Goal: Task Accomplishment & Management: Understand process/instructions

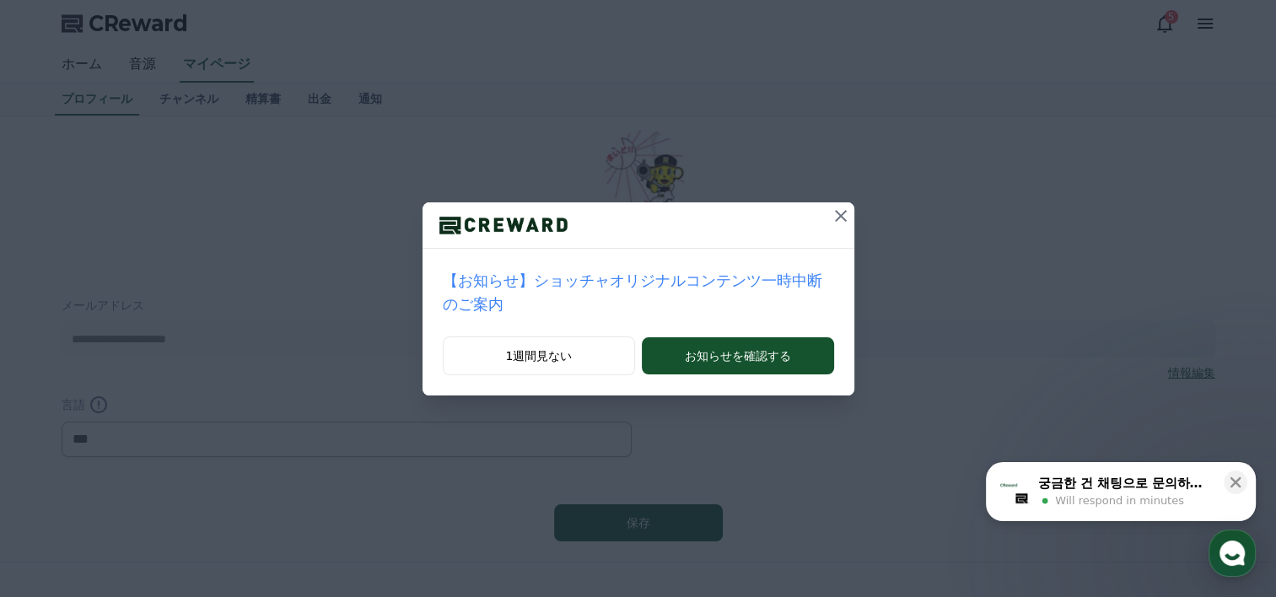
click at [835, 213] on icon at bounding box center [841, 216] width 12 height 12
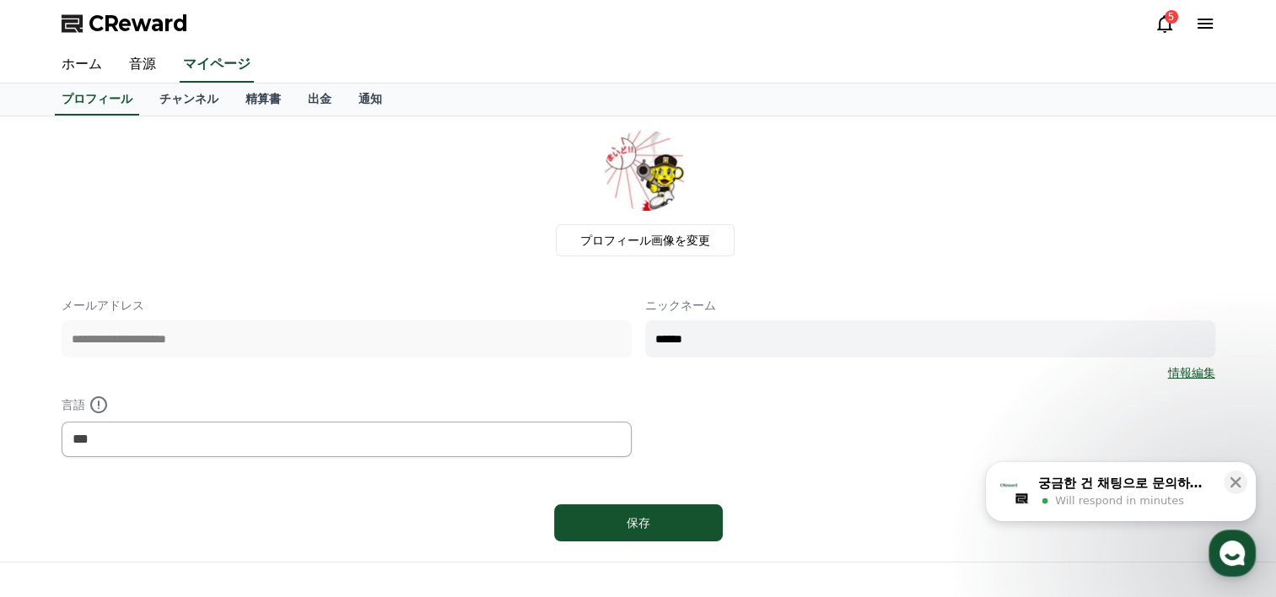
click at [1150, 499] on span "Will respond in minutes" at bounding box center [1119, 501] width 129 height 15
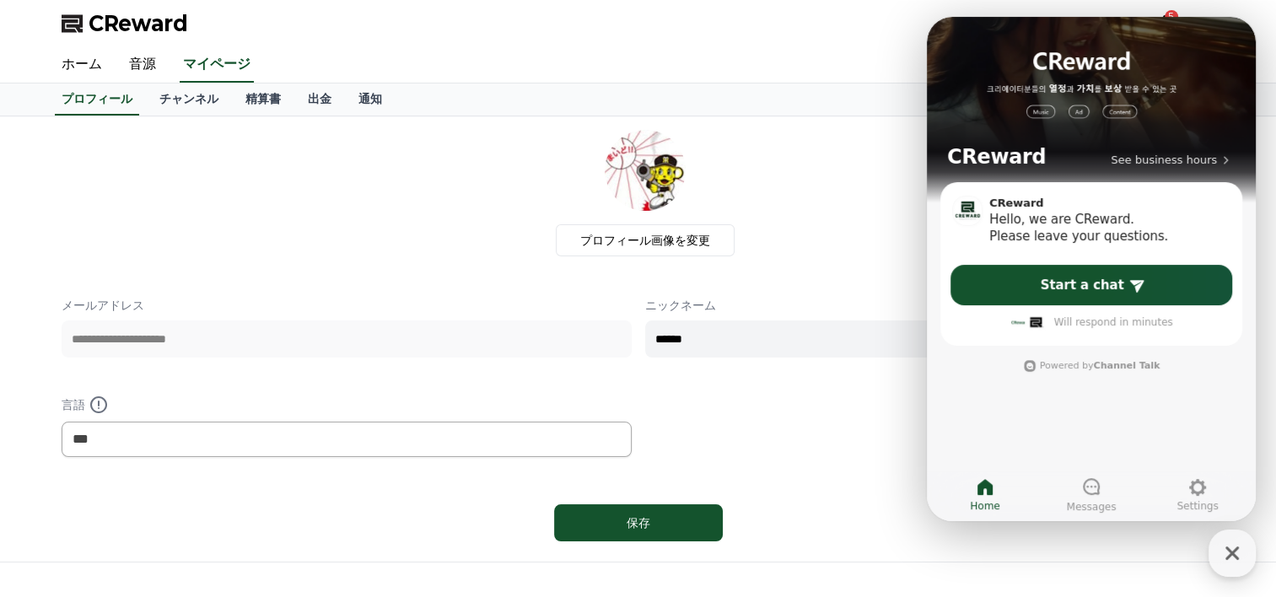
click at [789, 436] on div "**********" at bounding box center [639, 377] width 1154 height 160
click at [1240, 562] on icon "button" at bounding box center [1232, 553] width 30 height 30
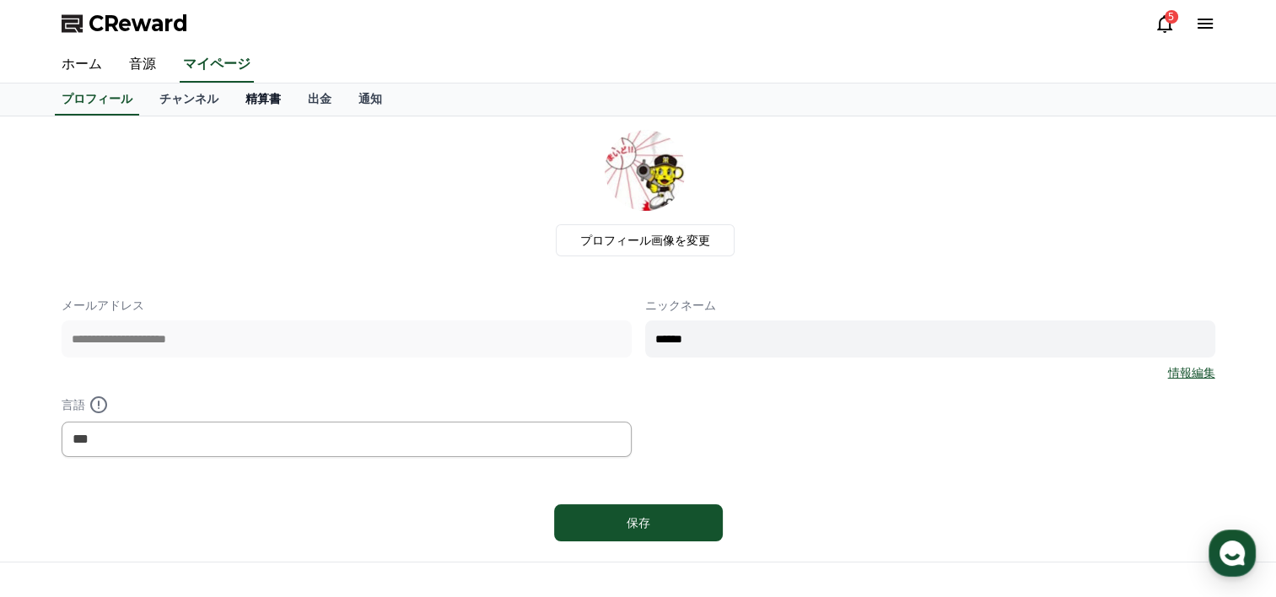
click at [232, 93] on link "精算書" at bounding box center [263, 100] width 62 height 32
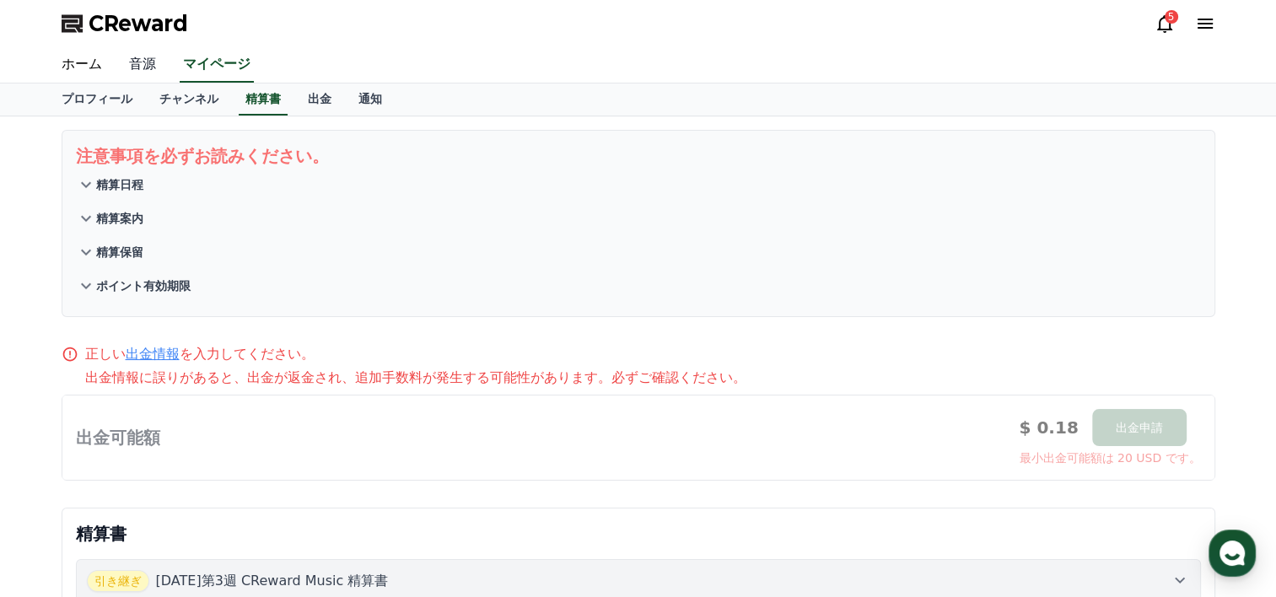
click at [134, 63] on link "音源" at bounding box center [143, 64] width 54 height 35
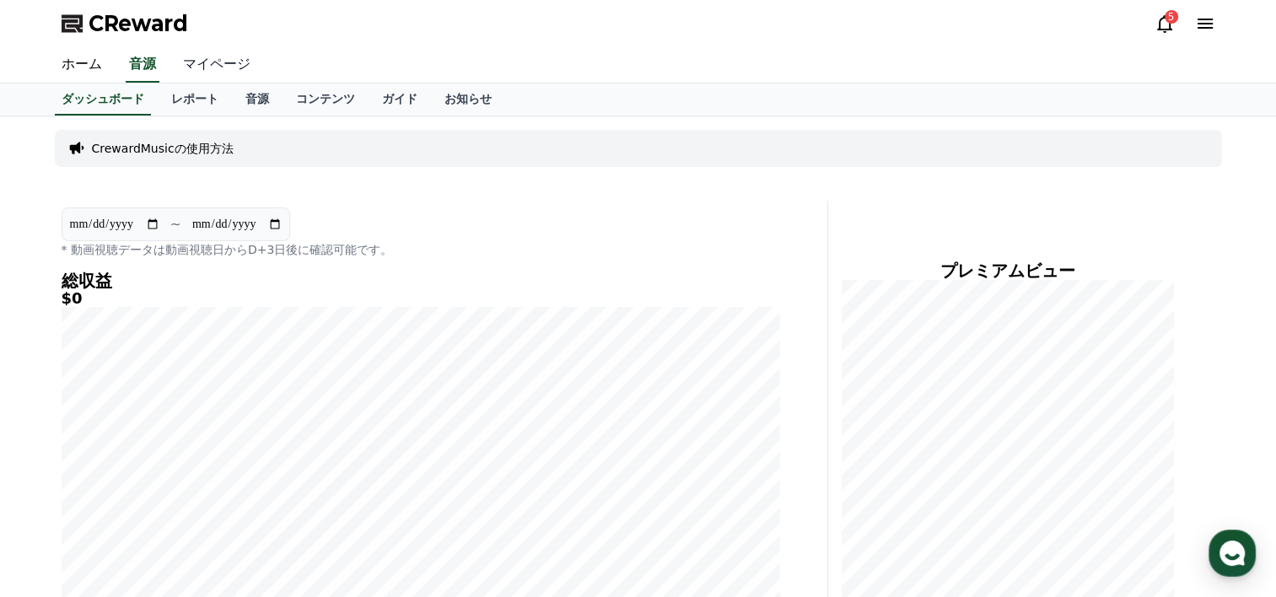
click at [191, 72] on link "マイページ" at bounding box center [217, 64] width 94 height 35
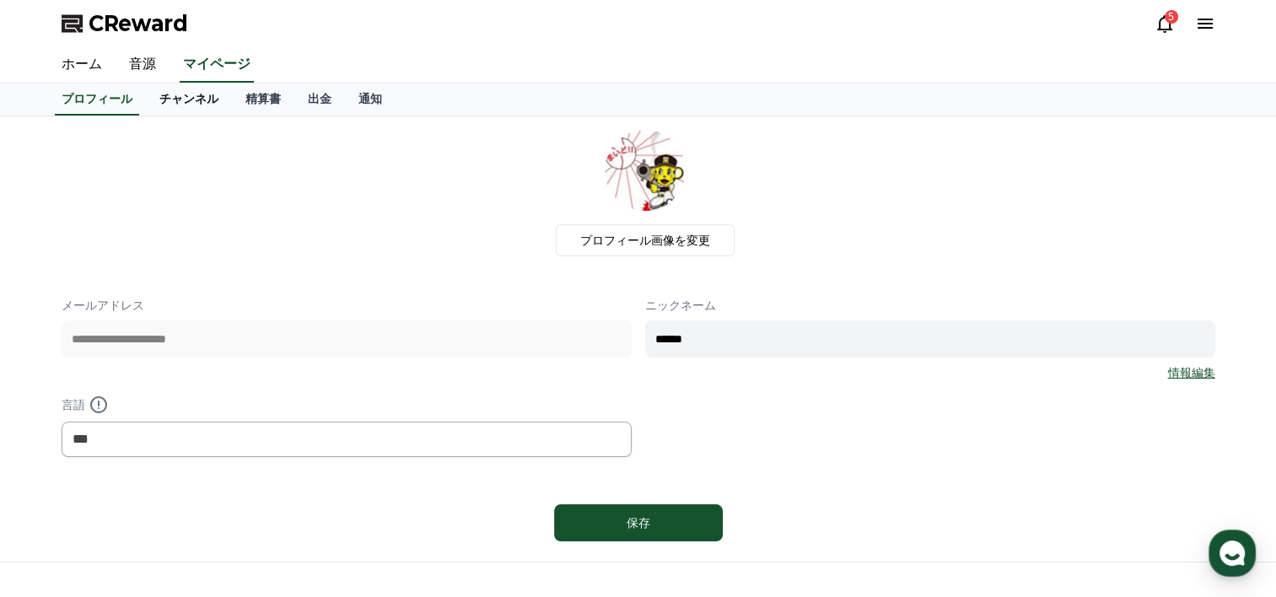
click at [166, 103] on link "チャンネル" at bounding box center [189, 100] width 86 height 32
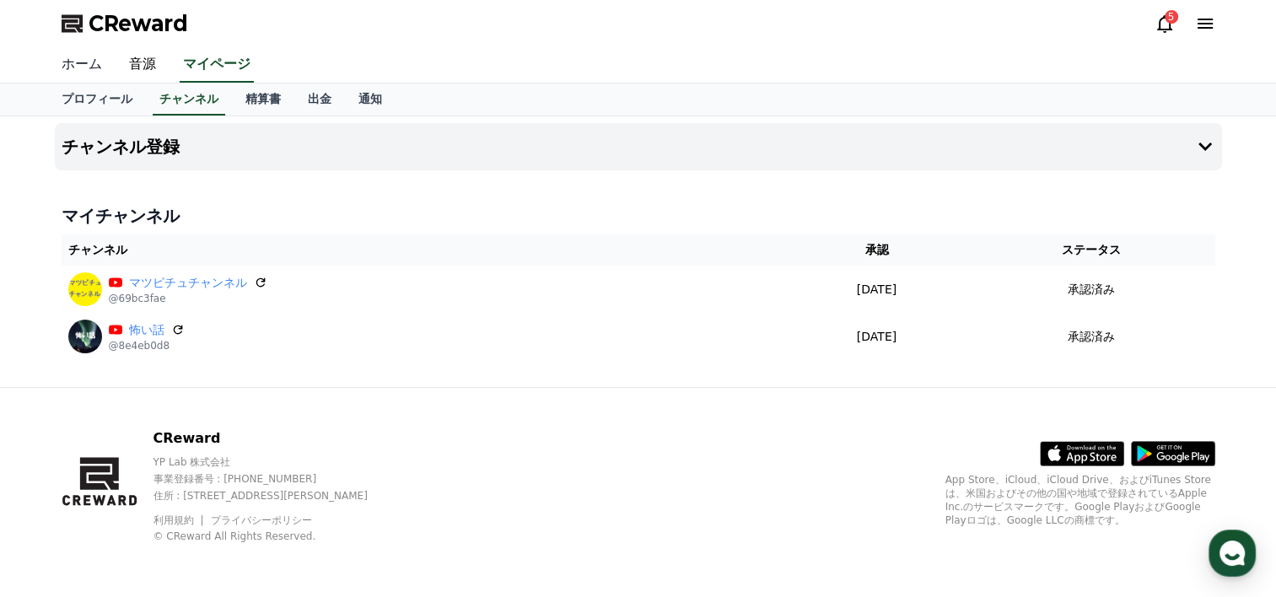
click at [74, 66] on link "ホーム" at bounding box center [81, 64] width 67 height 35
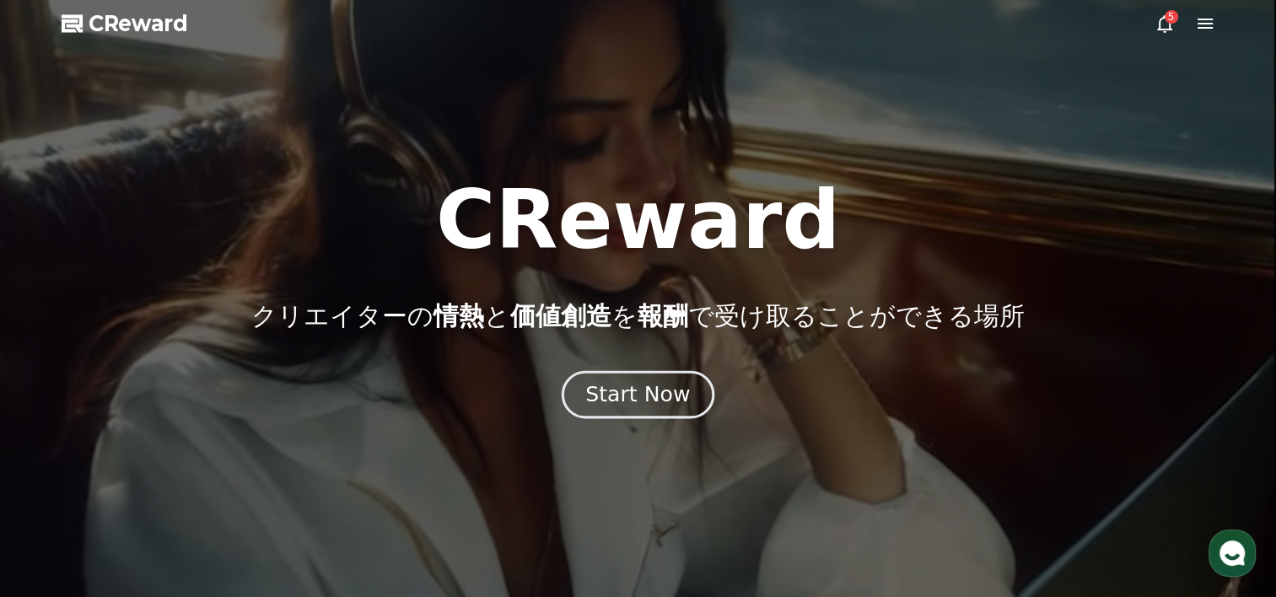
click at [655, 402] on div "Start Now" at bounding box center [637, 394] width 105 height 29
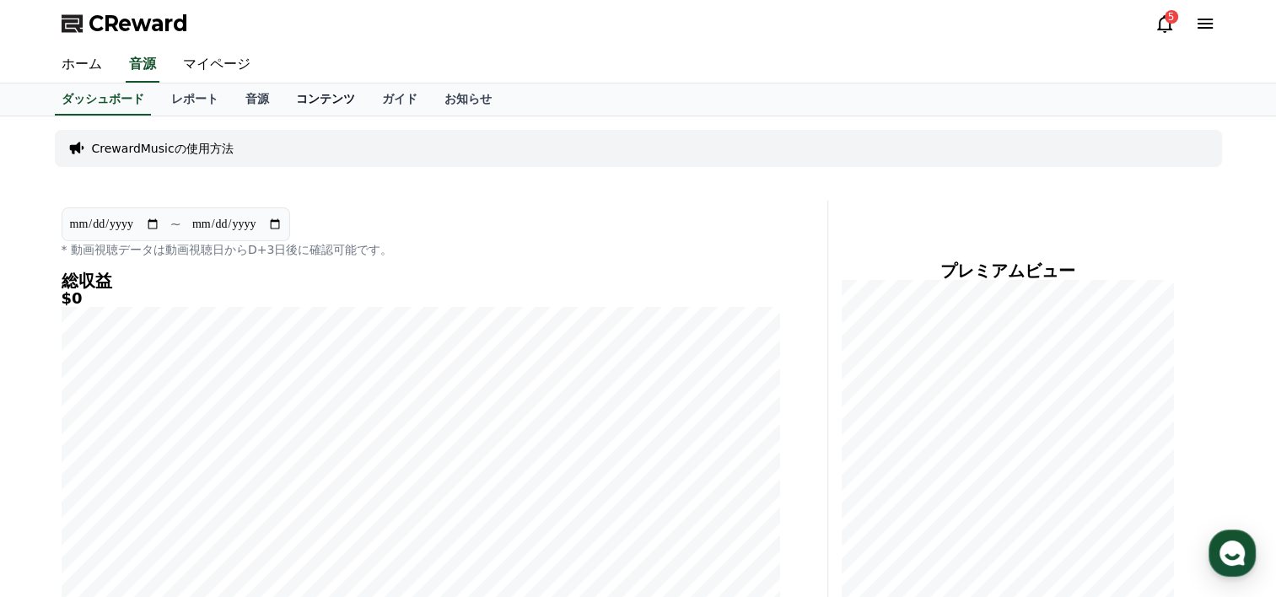
click at [290, 104] on link "コンテンツ" at bounding box center [326, 100] width 86 height 32
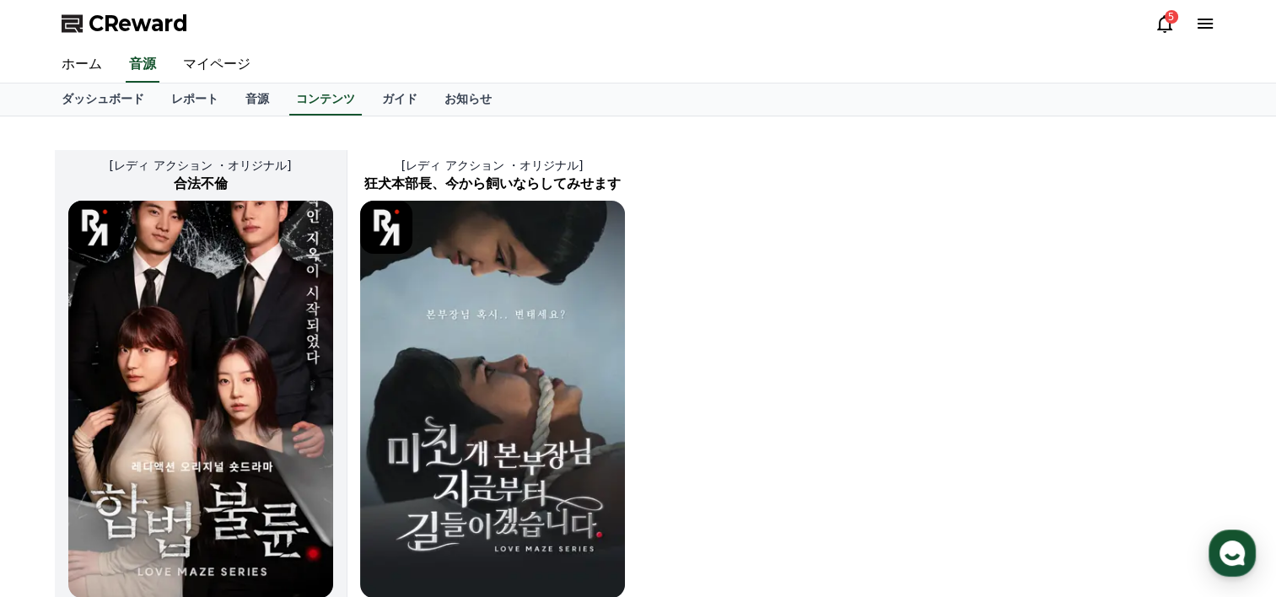
click at [307, 316] on img at bounding box center [200, 399] width 265 height 397
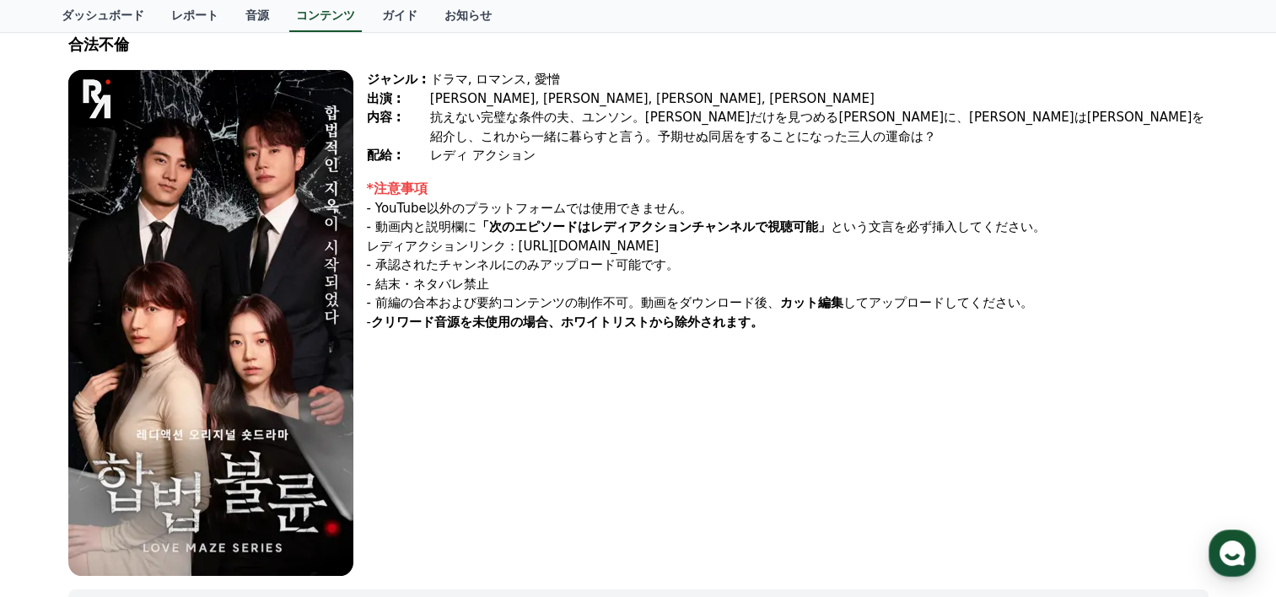
scroll to position [84, 0]
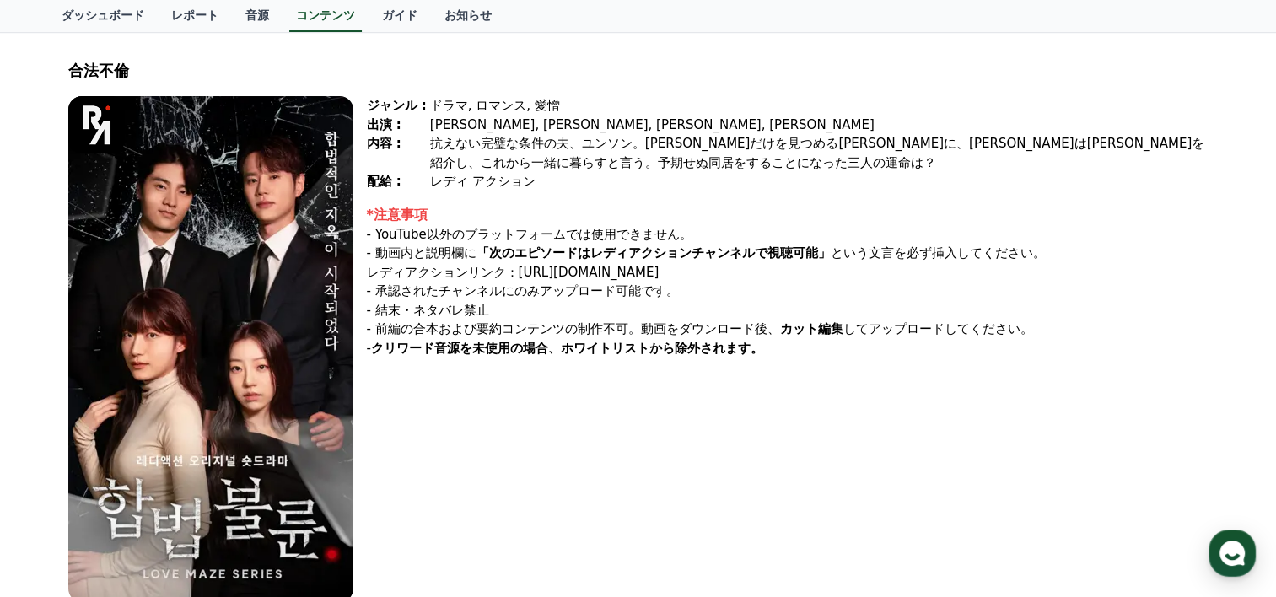
click at [220, 449] on img at bounding box center [210, 349] width 285 height 506
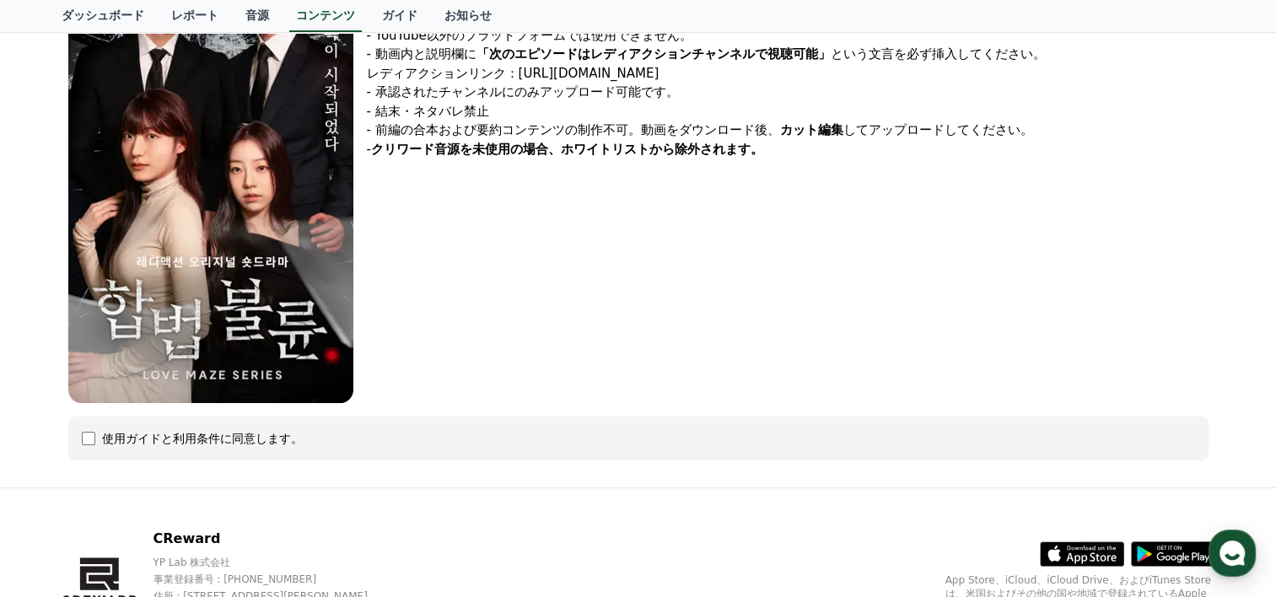
scroll to position [337, 0]
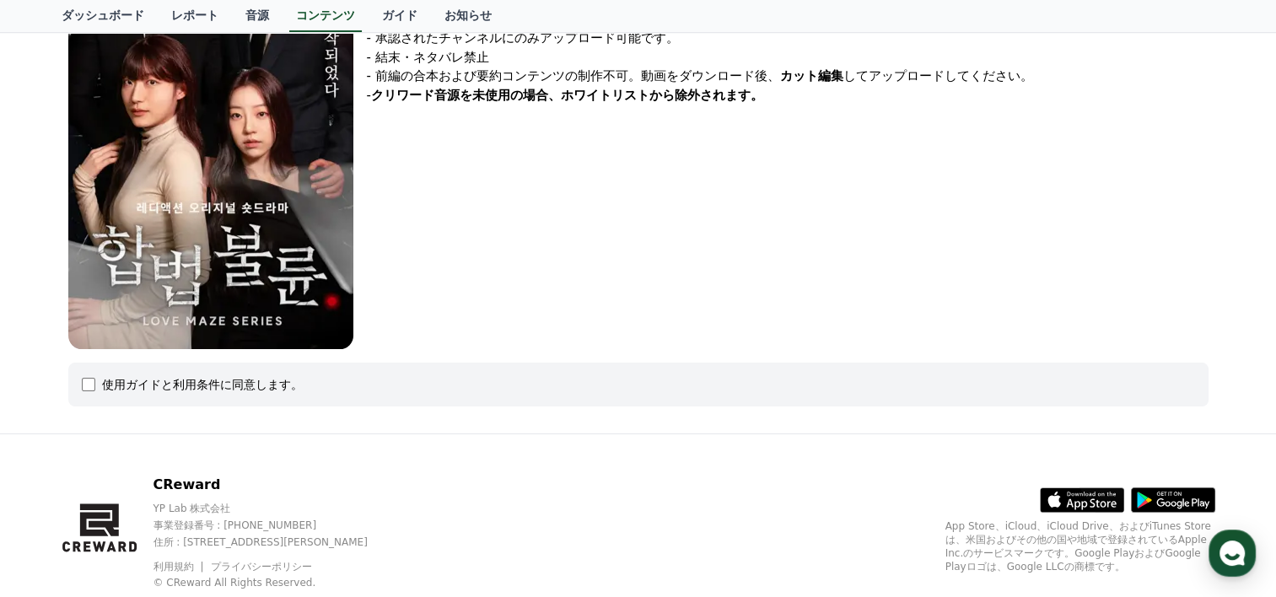
click at [90, 391] on div "使用ガイドと利用条件に同意します。" at bounding box center [638, 385] width 1141 height 44
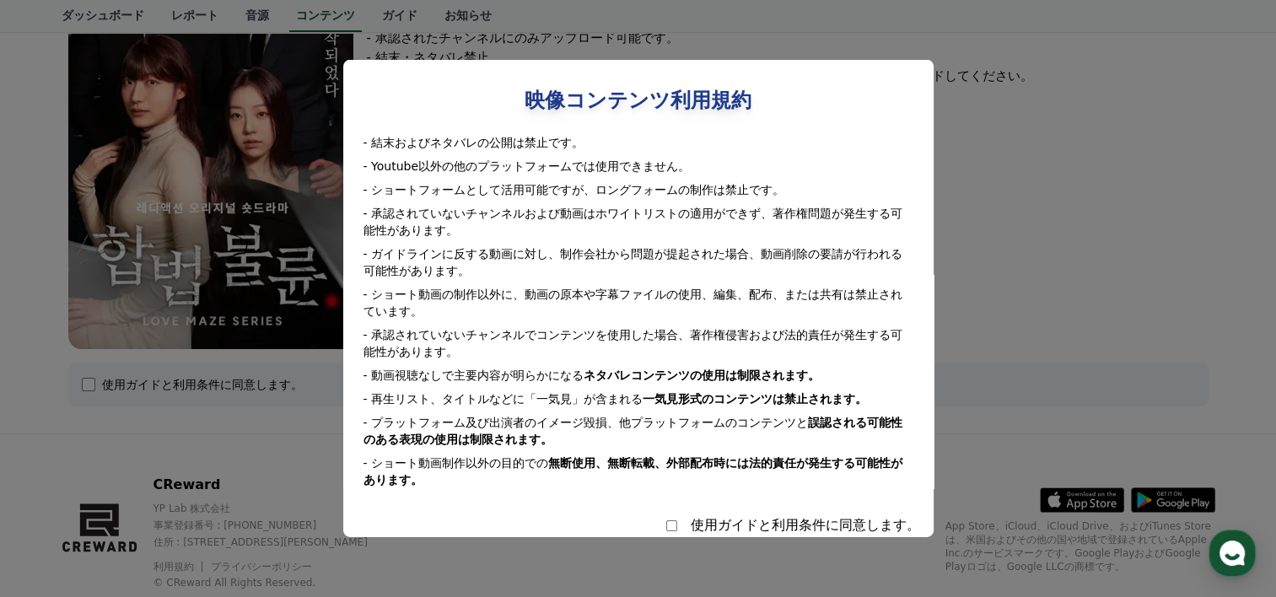
scroll to position [382, 0]
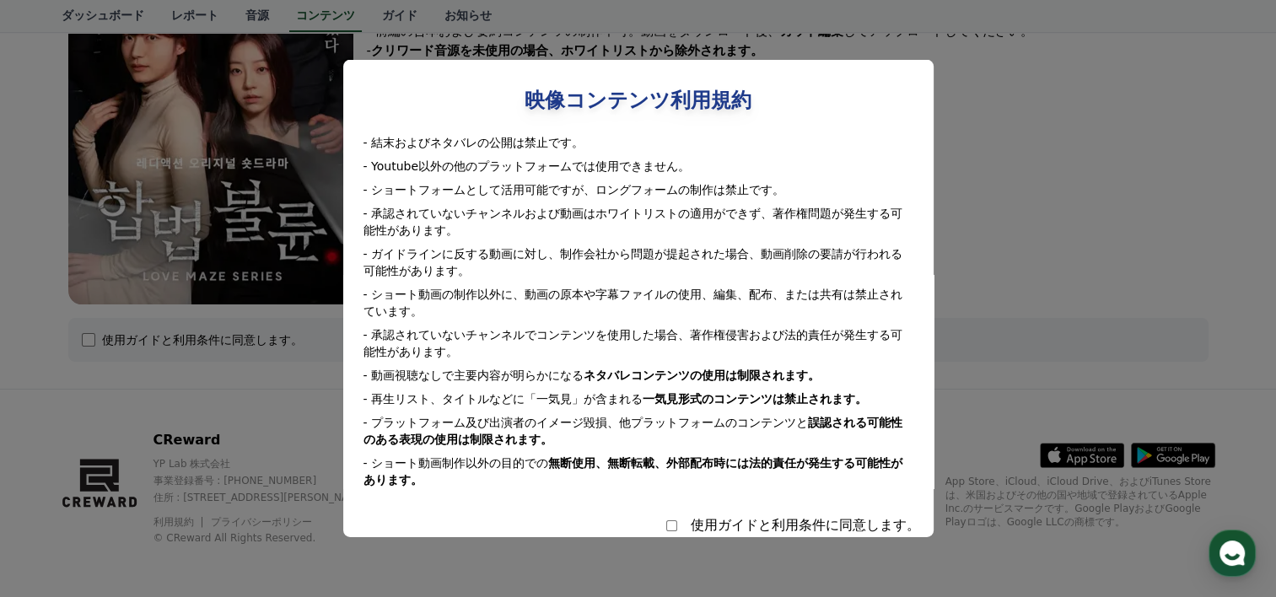
select select
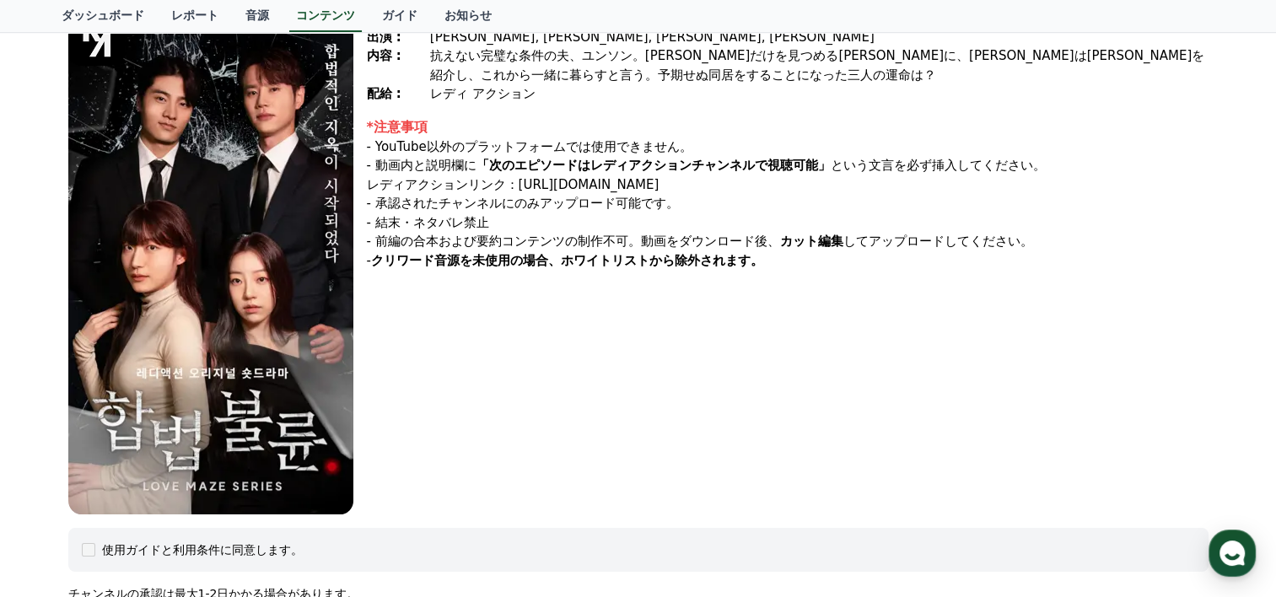
scroll to position [129, 0]
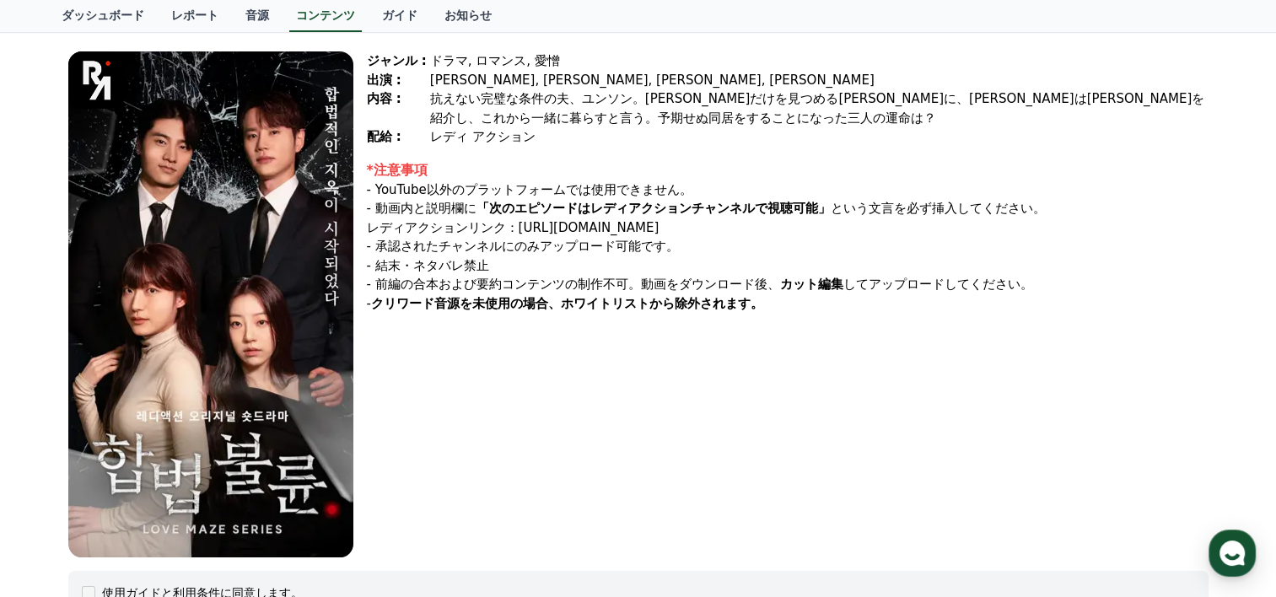
click at [260, 304] on img at bounding box center [210, 304] width 285 height 506
drag, startPoint x: 707, startPoint y: 226, endPoint x: 481, endPoint y: 227, distance: 226.1
click at [481, 227] on div "- 動画内と説明欄に 「次のエピソードはレディアクションチャンネルで視聴可能」 という文言を必ず挿入してください。 レディアクションリンク：[URL][DOM…" at bounding box center [788, 218] width 842 height 38
